Goal: Find specific page/section: Find specific page/section

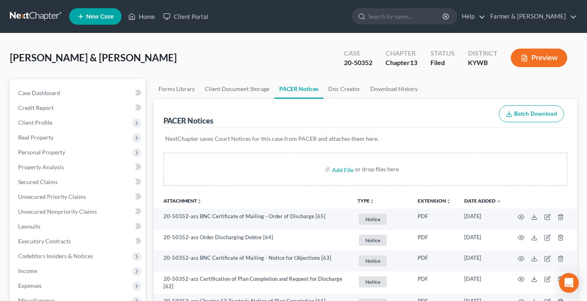
click at [32, 15] on link at bounding box center [36, 16] width 53 height 15
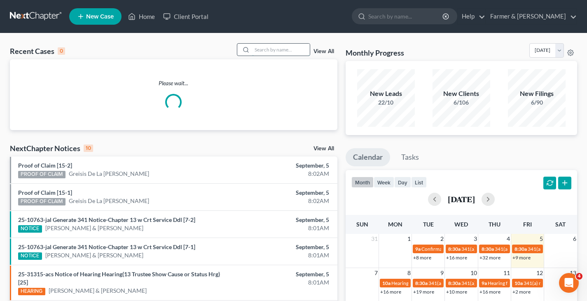
click at [285, 51] on input "search" at bounding box center [281, 50] width 58 height 12
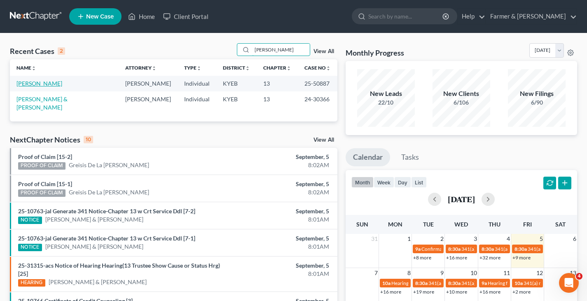
type input "[PERSON_NAME]"
click at [27, 83] on link "[PERSON_NAME]" at bounding box center [39, 83] width 46 height 7
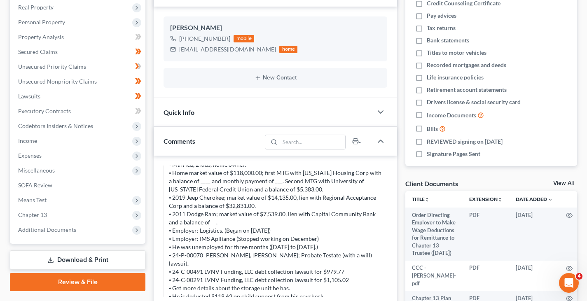
scroll to position [165, 0]
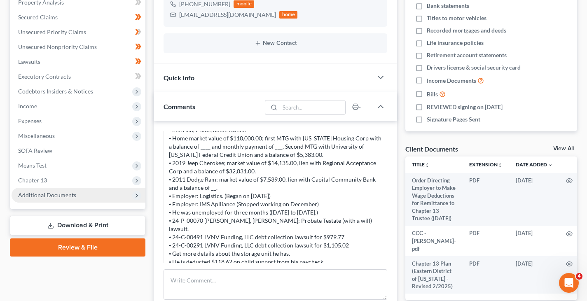
click at [70, 196] on span "Additional Documents" at bounding box center [47, 194] width 58 height 7
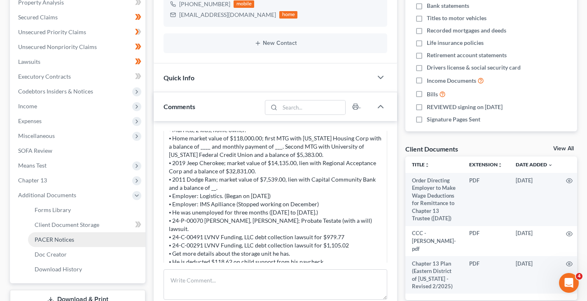
click at [62, 240] on span "PACER Notices" at bounding box center [55, 239] width 40 height 7
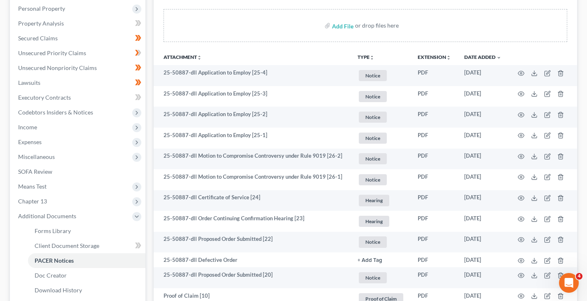
scroll to position [41, 0]
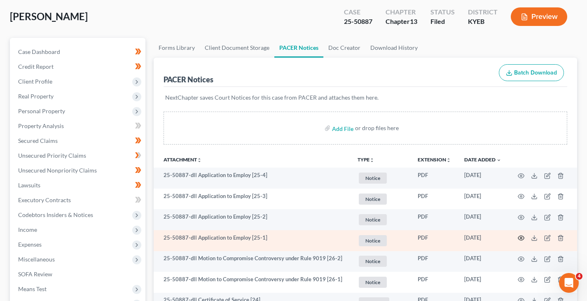
click at [522, 238] on icon "button" at bounding box center [521, 238] width 7 height 7
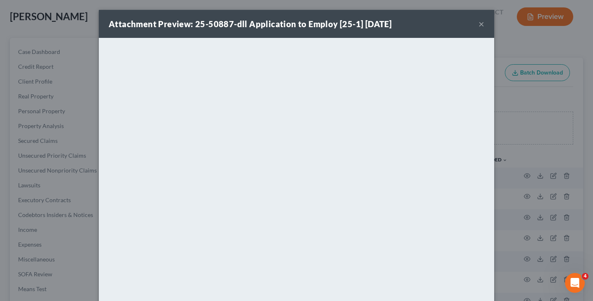
click at [479, 24] on button "×" at bounding box center [482, 24] width 6 height 10
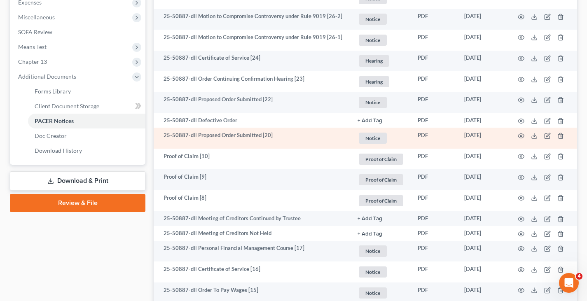
scroll to position [288, 0]
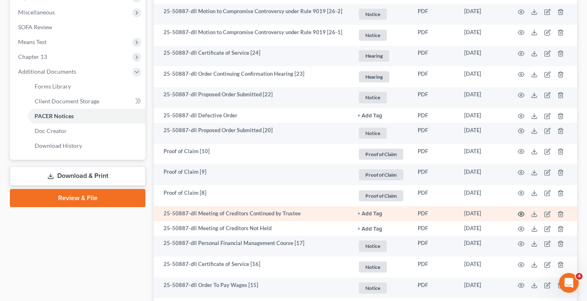
click at [522, 212] on icon "button" at bounding box center [521, 214] width 6 height 5
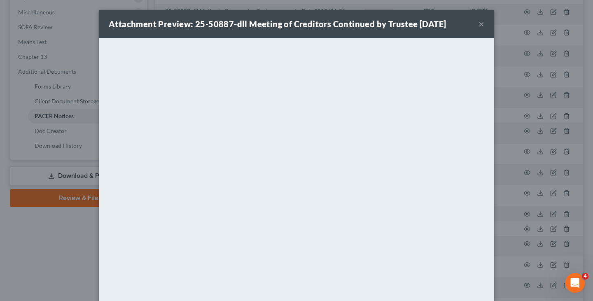
click at [479, 27] on button "×" at bounding box center [482, 24] width 6 height 10
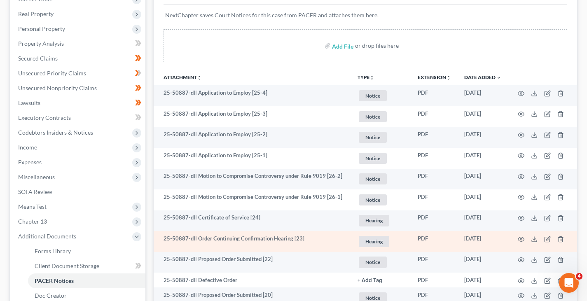
scroll to position [247, 0]
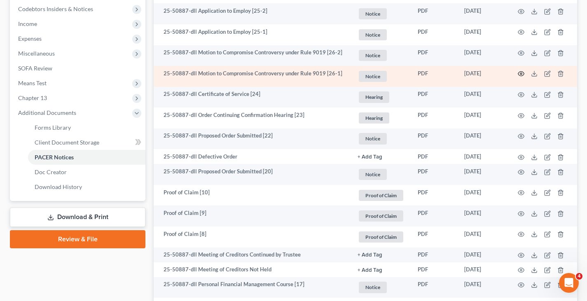
click at [521, 74] on circle "button" at bounding box center [521, 74] width 2 height 2
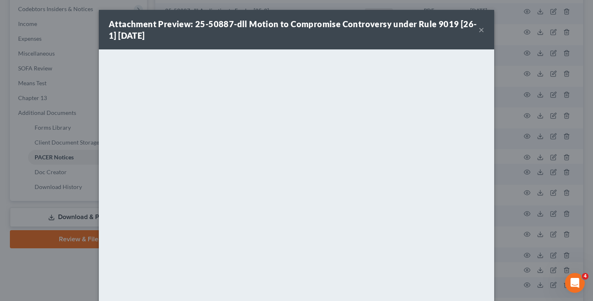
click at [479, 30] on button "×" at bounding box center [482, 30] width 6 height 10
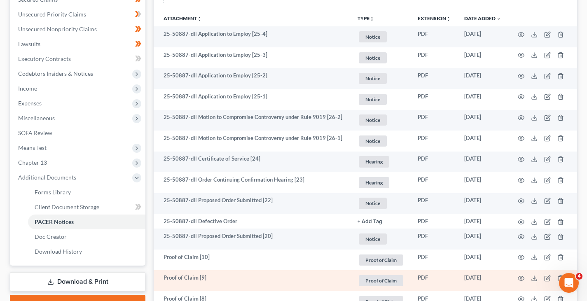
scroll to position [165, 0]
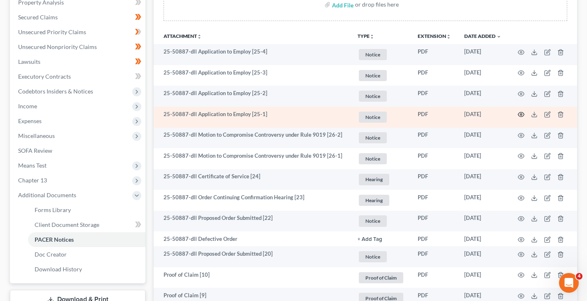
click at [522, 112] on icon "button" at bounding box center [521, 114] width 7 height 7
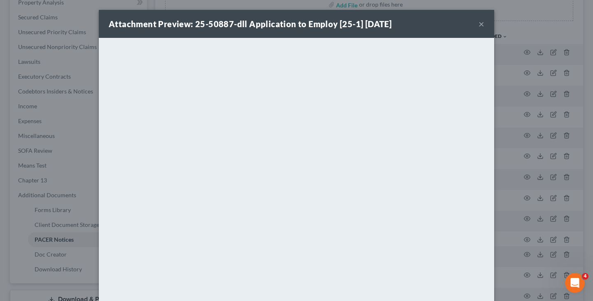
click at [479, 25] on button "×" at bounding box center [482, 24] width 6 height 10
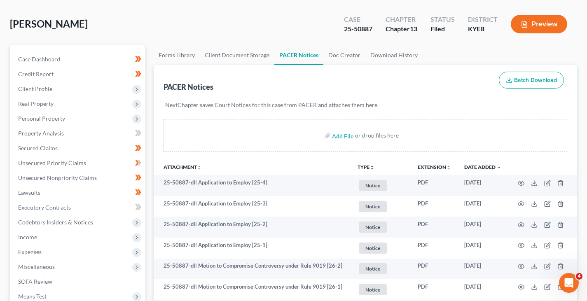
scroll to position [0, 0]
